Goal: Task Accomplishment & Management: Manage account settings

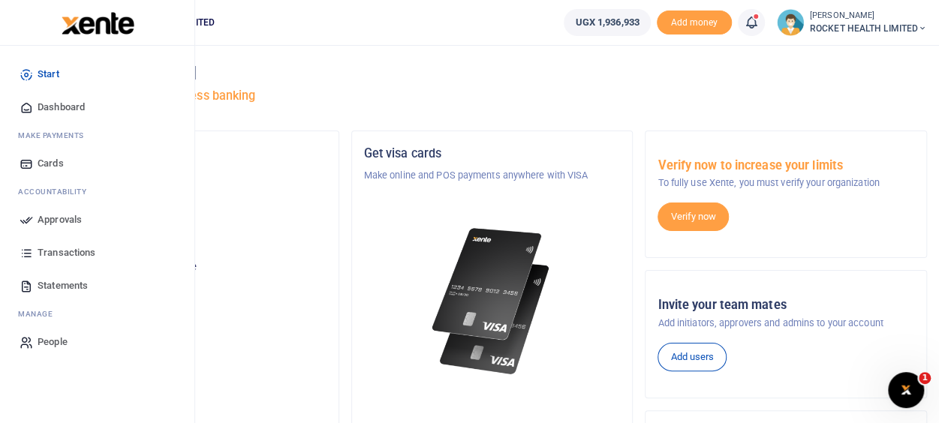
click at [61, 221] on span "Approvals" at bounding box center [60, 219] width 44 height 15
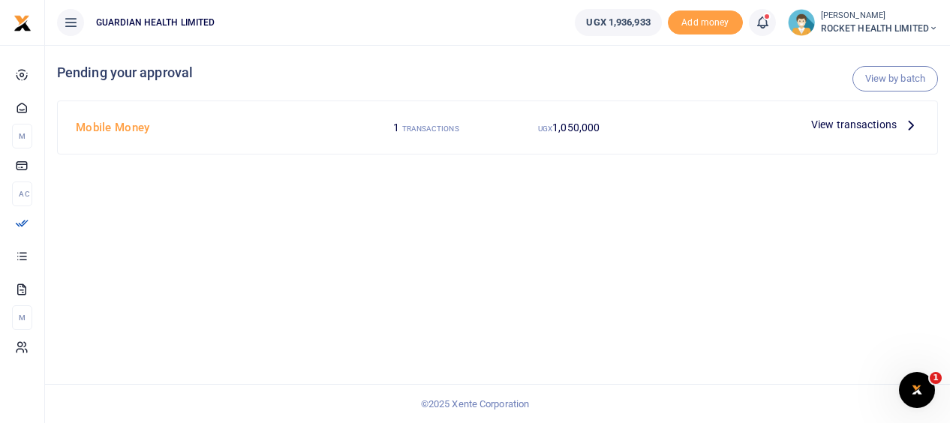
click at [905, 128] on icon at bounding box center [911, 124] width 17 height 17
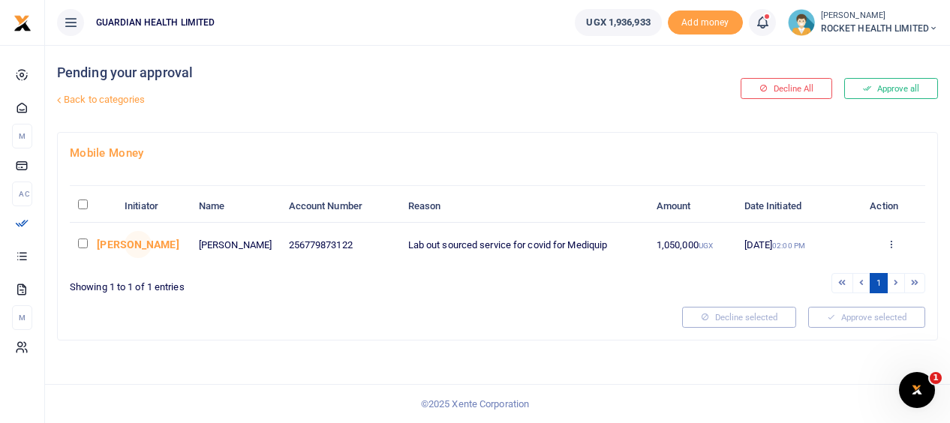
click at [77, 239] on td at bounding box center [93, 245] width 47 height 44
click at [80, 240] on input "checkbox" at bounding box center [83, 244] width 10 height 10
checkbox input "true"
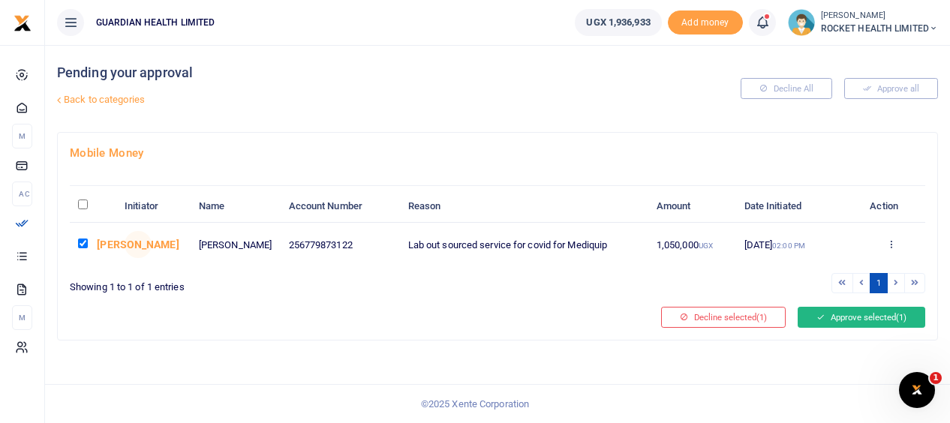
click at [847, 318] on button "Approve selected (1)" at bounding box center [862, 317] width 128 height 21
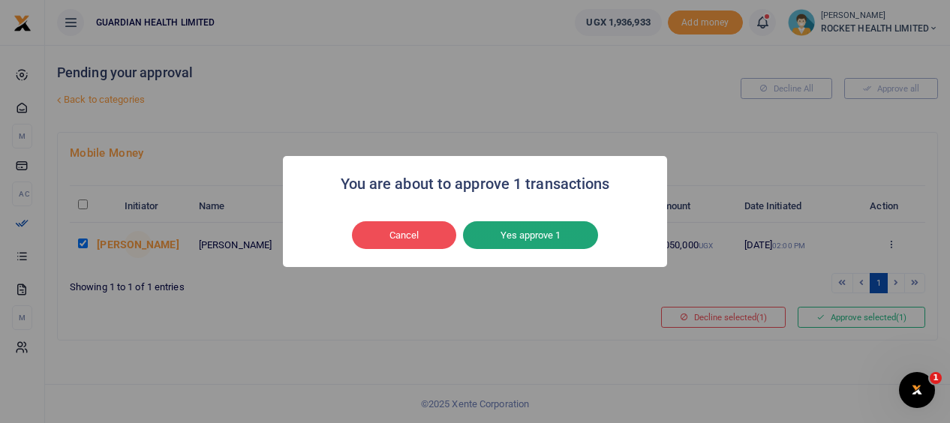
click at [536, 234] on button "Yes approve 1" at bounding box center [530, 235] width 135 height 29
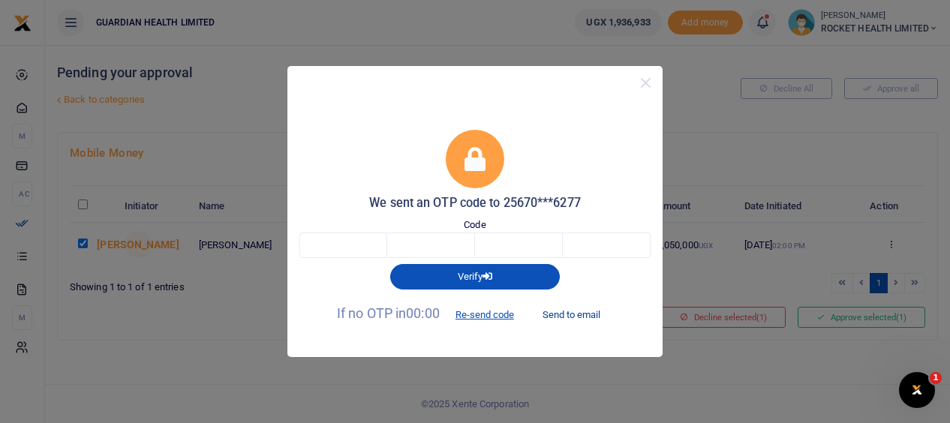
click at [578, 317] on button "Send to email" at bounding box center [571, 315] width 83 height 26
click at [362, 249] on input "text" at bounding box center [344, 246] width 88 height 26
type input "2"
type input "4"
type input "3"
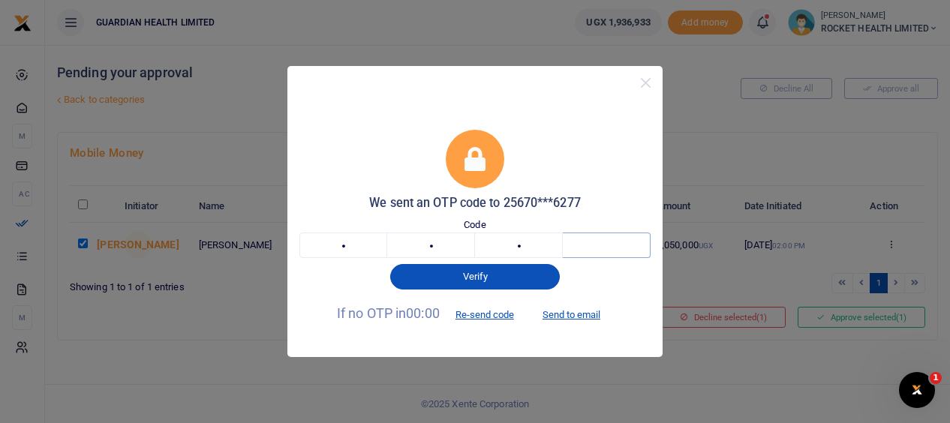
type input "9"
